Goal: Information Seeking & Learning: Compare options

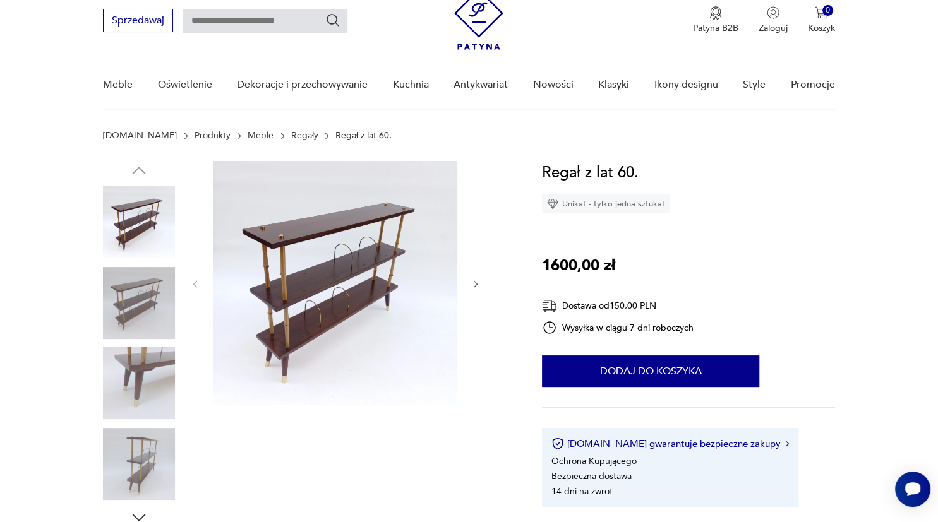
scroll to position [66, 0]
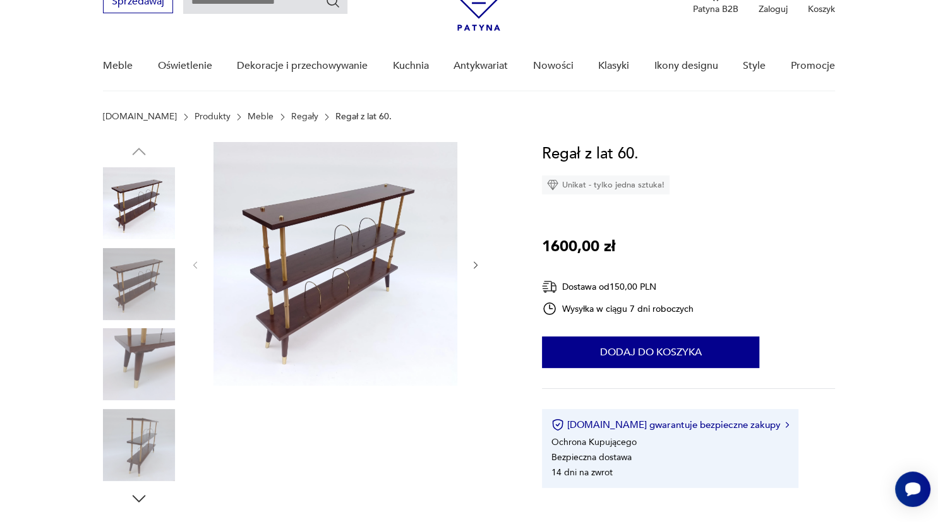
click at [475, 265] on icon "button" at bounding box center [476, 265] width 11 height 11
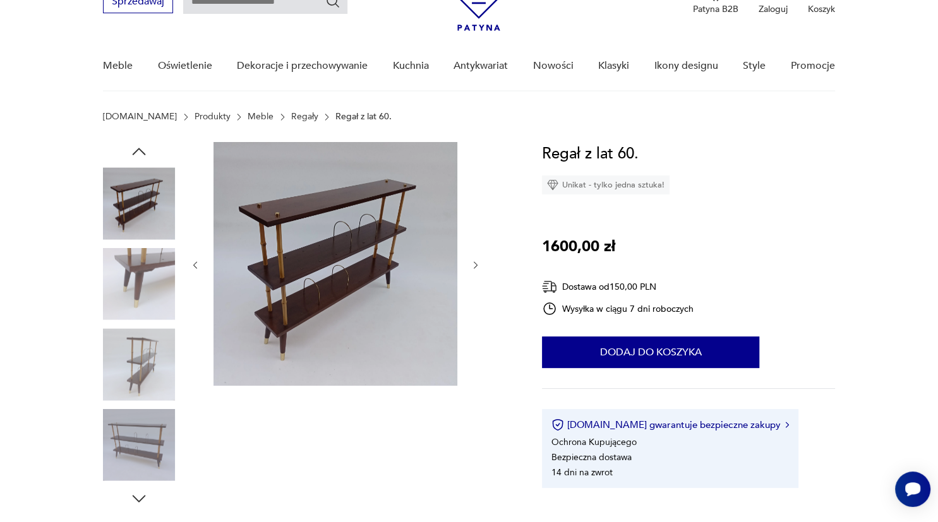
click at [475, 265] on icon "button" at bounding box center [476, 265] width 11 height 11
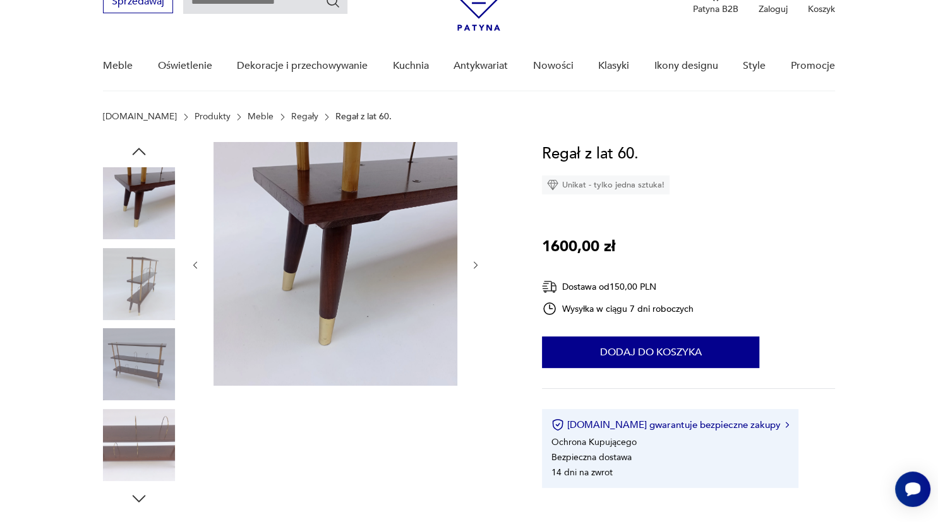
click at [475, 265] on icon "button" at bounding box center [476, 265] width 11 height 11
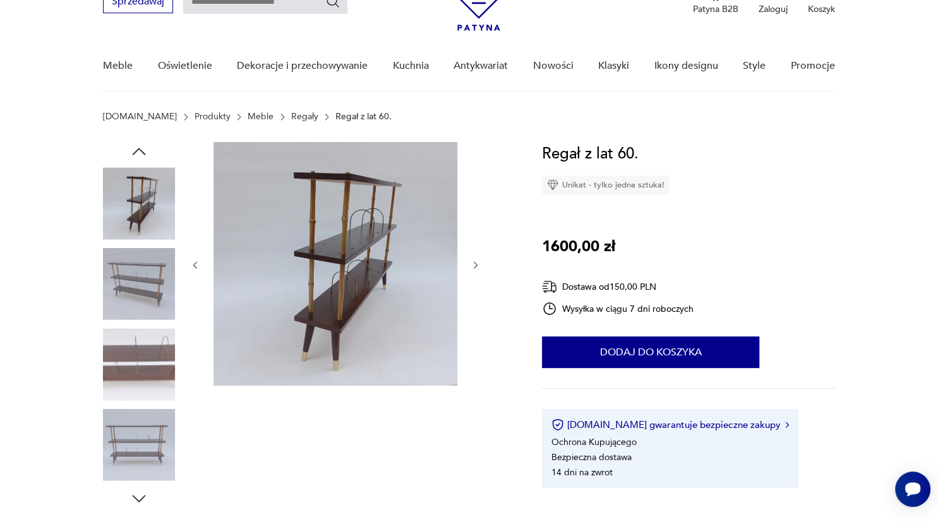
click at [475, 265] on icon "button" at bounding box center [476, 265] width 11 height 11
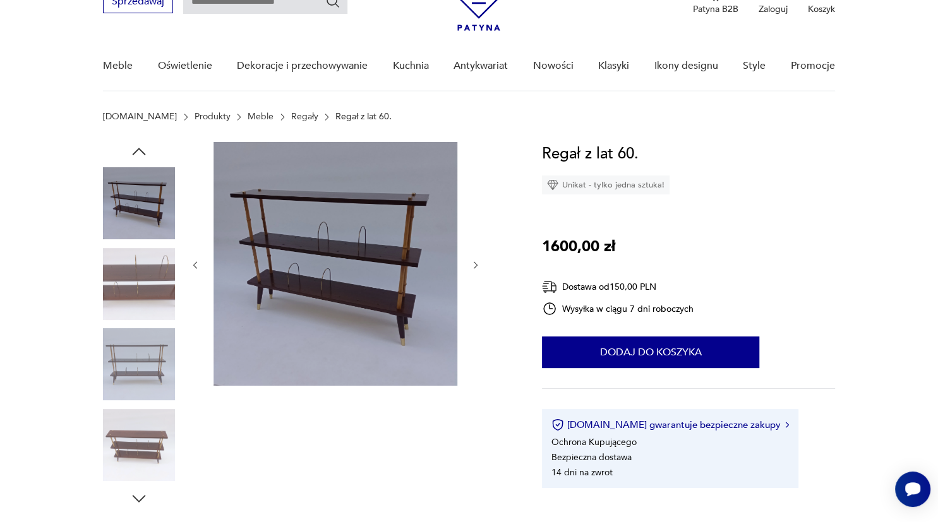
click at [475, 265] on icon "button" at bounding box center [476, 265] width 11 height 11
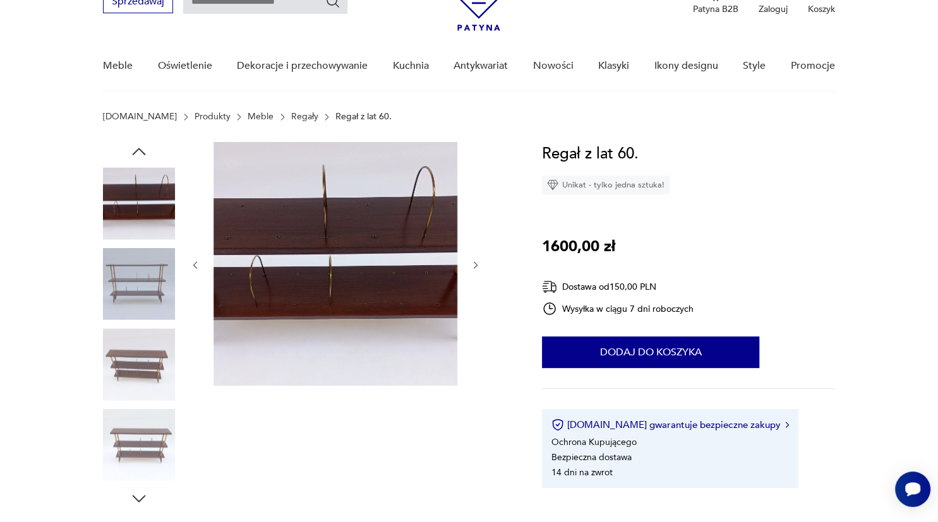
click at [475, 265] on icon "button" at bounding box center [476, 265] width 11 height 11
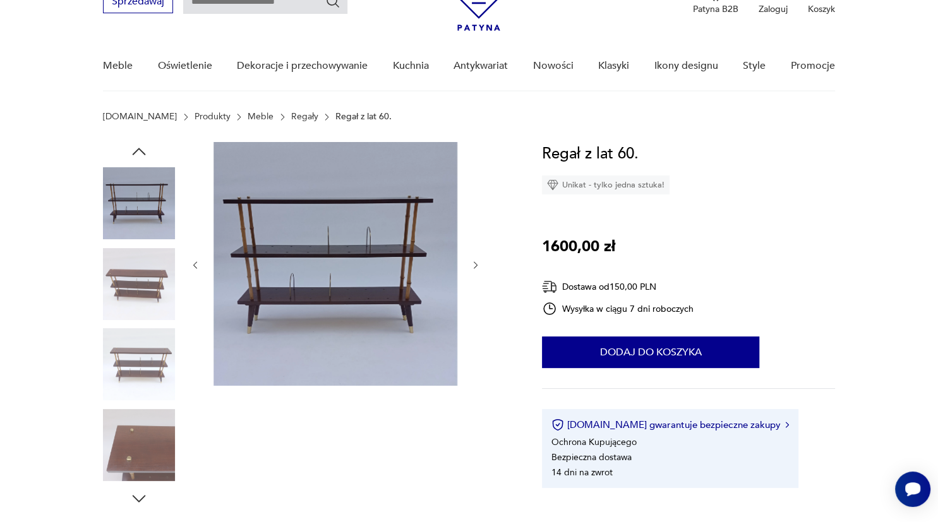
click at [475, 265] on icon "button" at bounding box center [476, 265] width 11 height 11
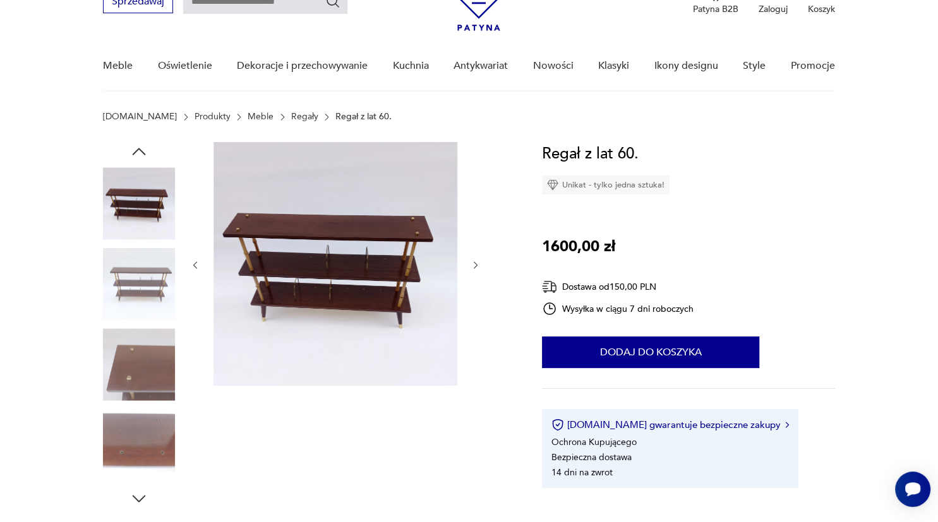
click at [475, 265] on icon "button" at bounding box center [476, 265] width 11 height 11
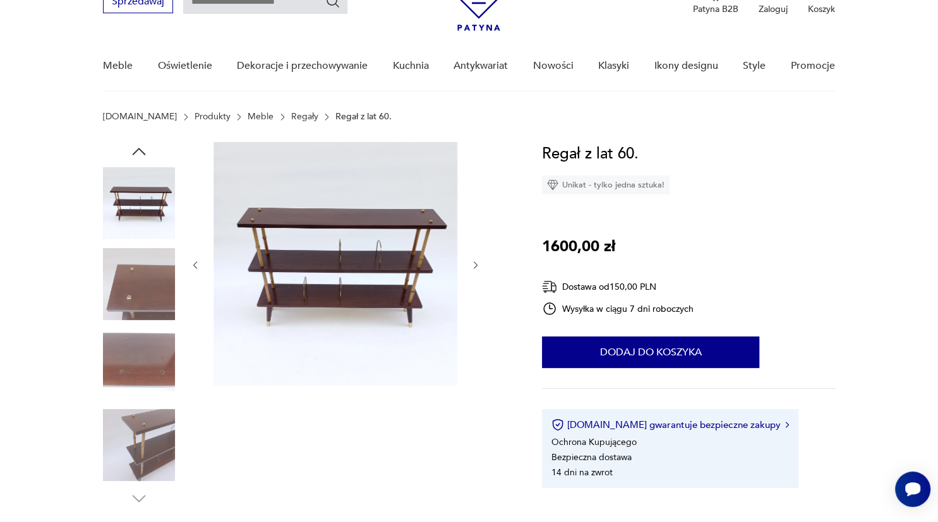
click at [475, 265] on icon "button" at bounding box center [476, 265] width 11 height 11
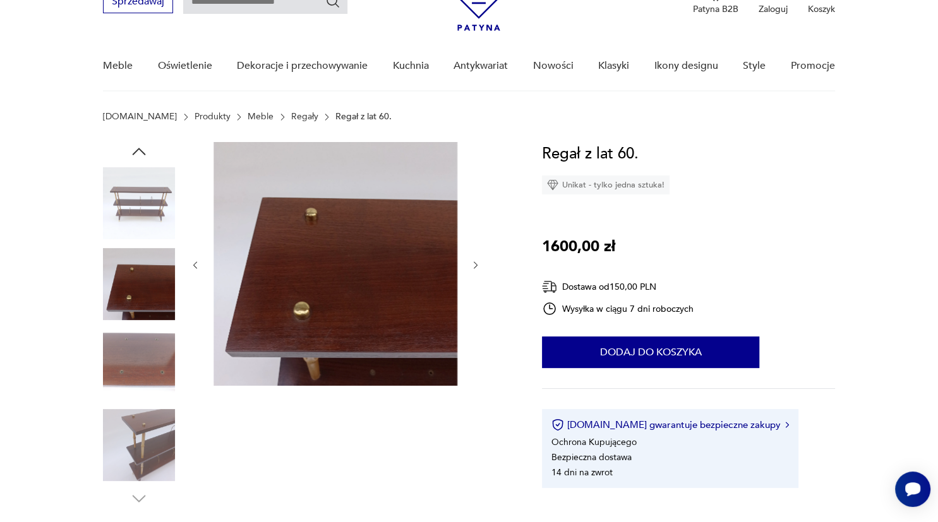
click at [475, 265] on icon "button" at bounding box center [476, 265] width 11 height 11
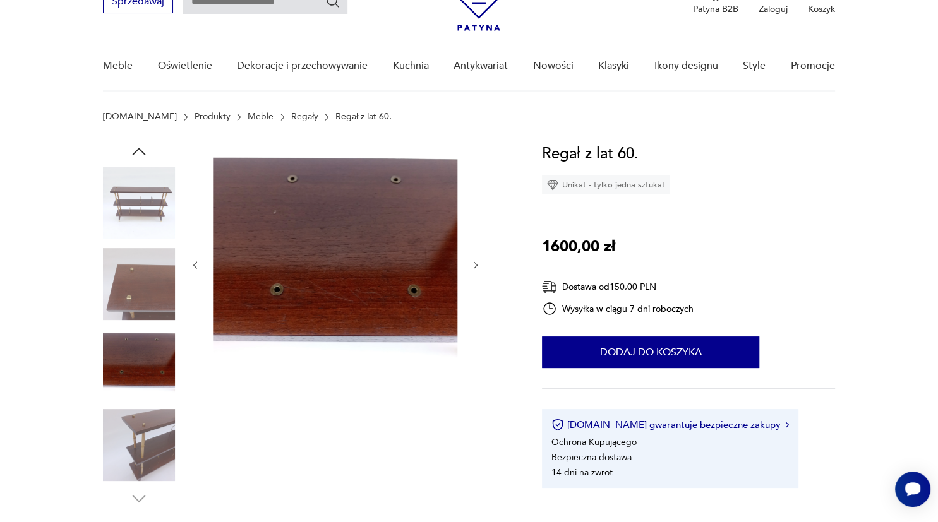
click at [475, 265] on icon "button" at bounding box center [476, 265] width 11 height 11
